Goal: Find specific page/section: Find specific page/section

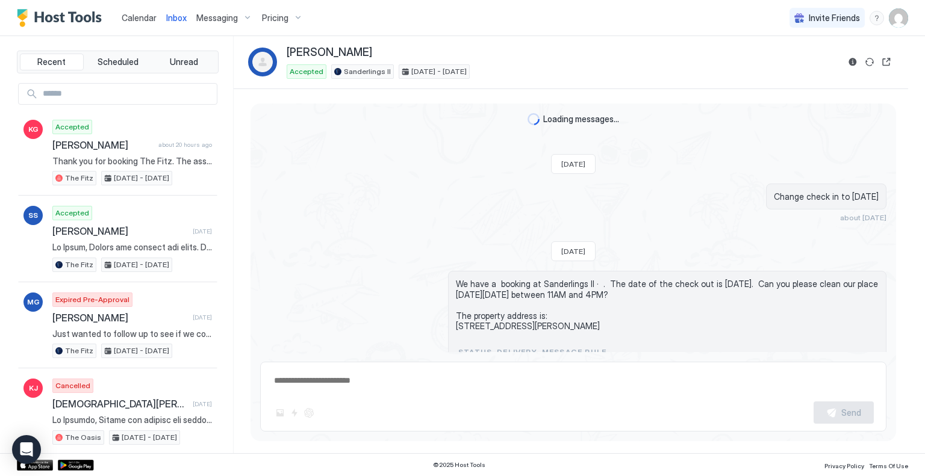
scroll to position [2164, 0]
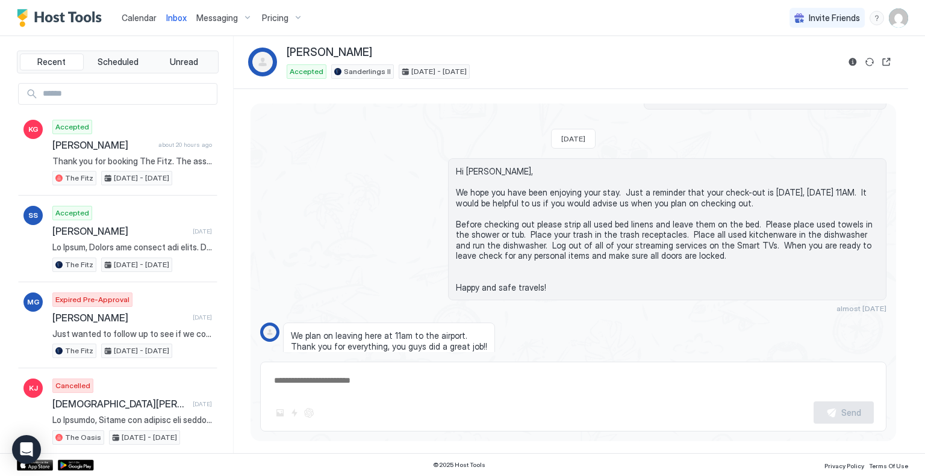
click at [139, 14] on span "Calendar" at bounding box center [139, 18] width 35 height 10
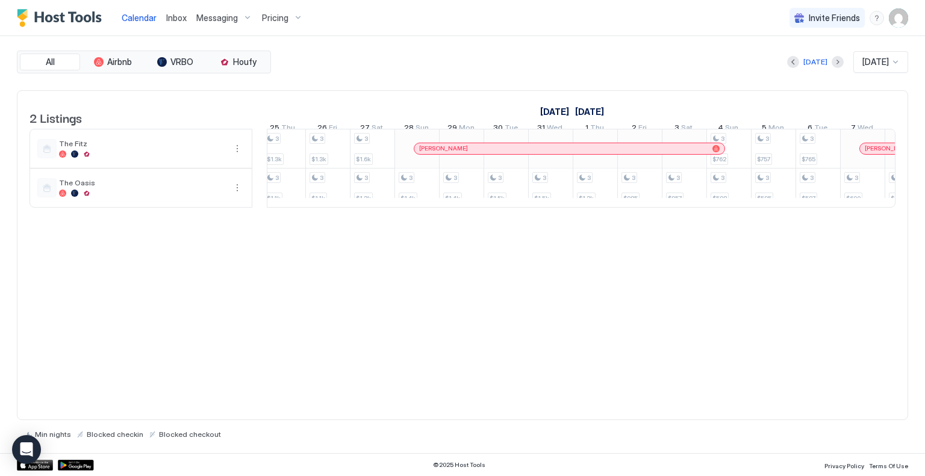
click at [888, 60] on span "[DATE]" at bounding box center [875, 62] width 26 height 11
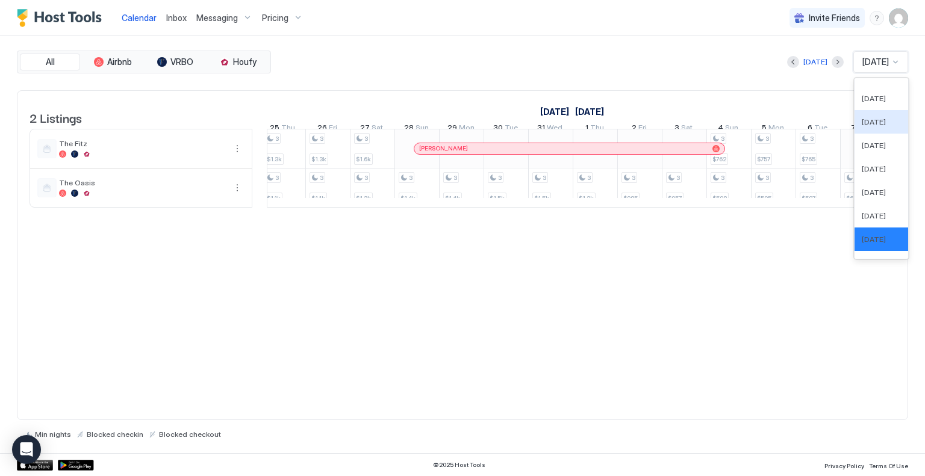
click at [690, 72] on div "All Airbnb VRBO Houfy [DATE] 61 results available. Use Up and Down to choose op…" at bounding box center [462, 62] width 891 height 23
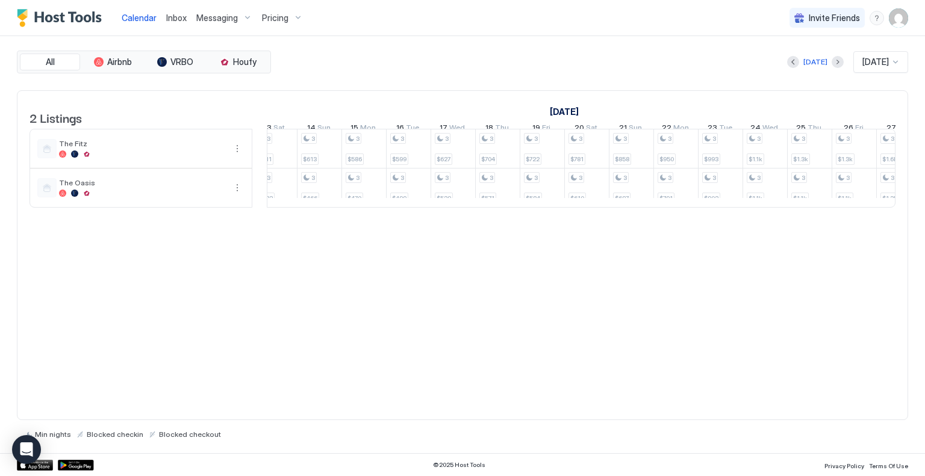
scroll to position [0, 920]
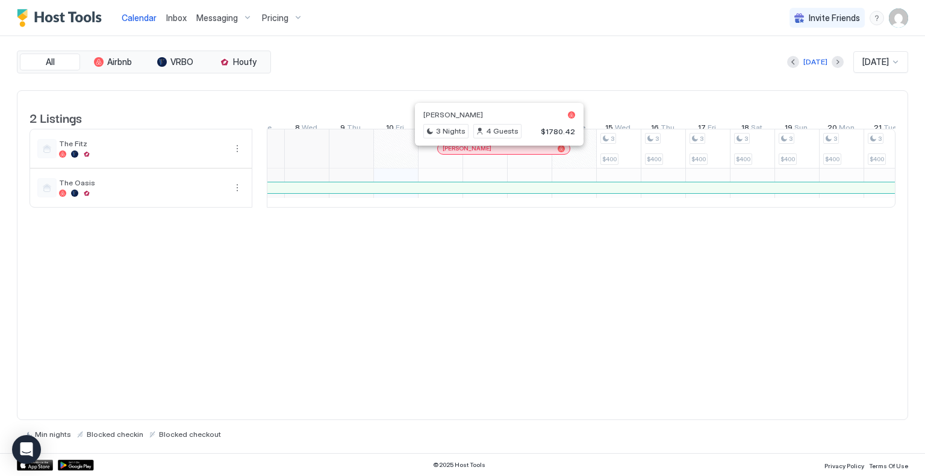
click at [493, 153] on div at bounding box center [494, 149] width 10 height 10
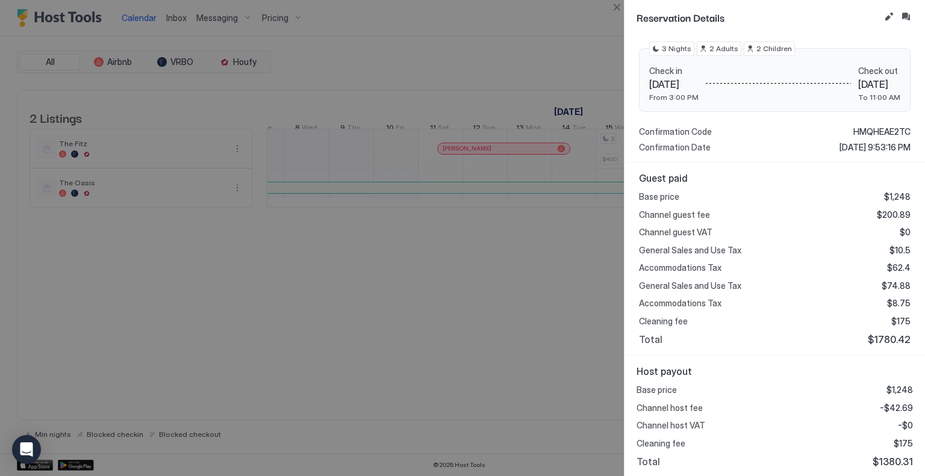
scroll to position [0, 0]
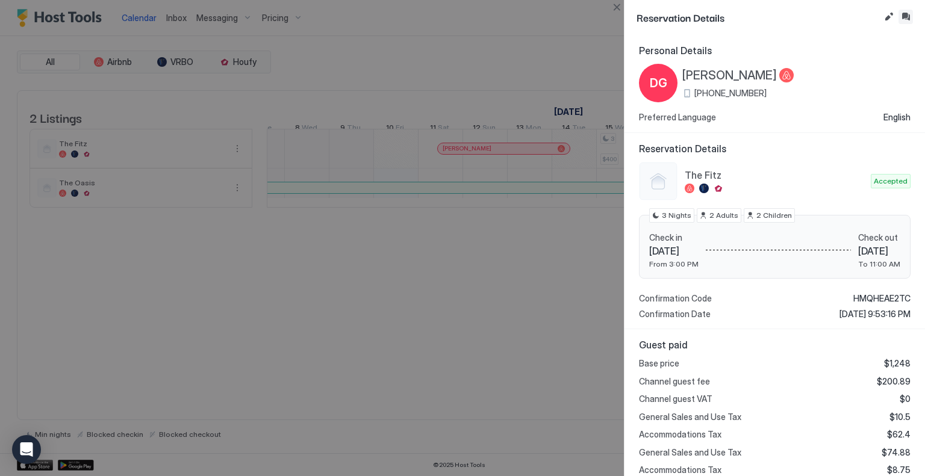
click at [905, 16] on button "Inbox" at bounding box center [905, 17] width 14 height 14
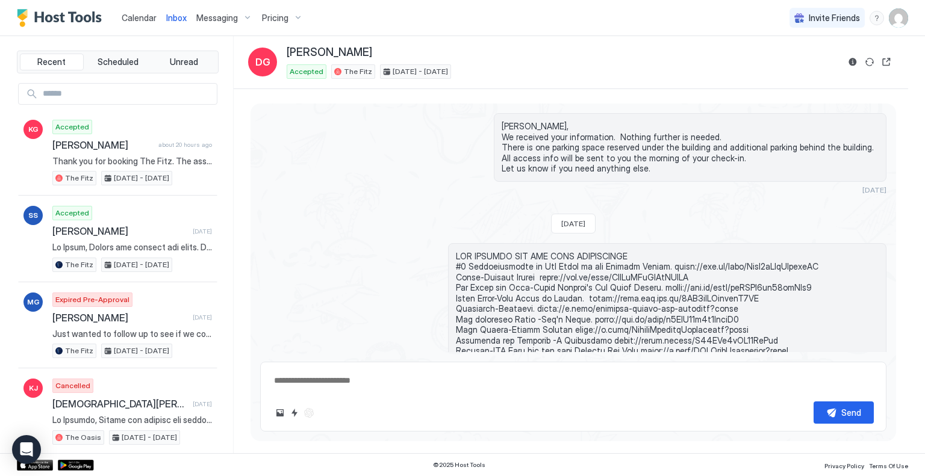
scroll to position [1827, 0]
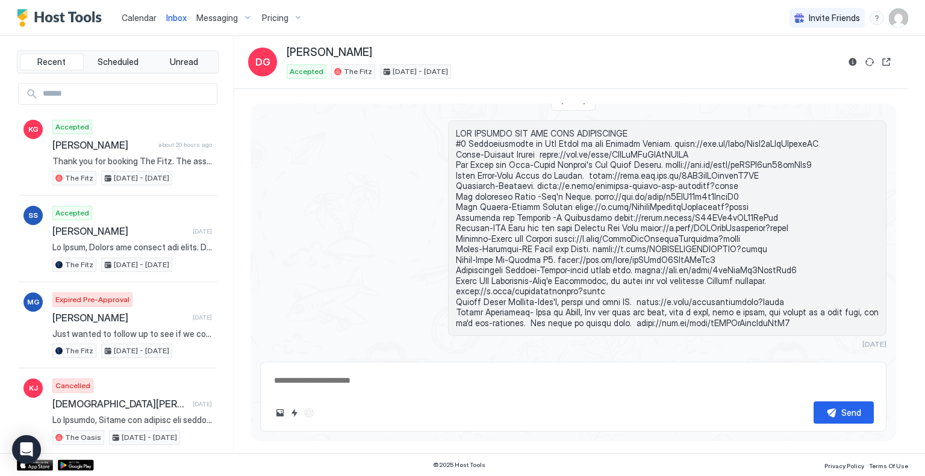
type textarea "*"
